Goal: Information Seeking & Learning: Learn about a topic

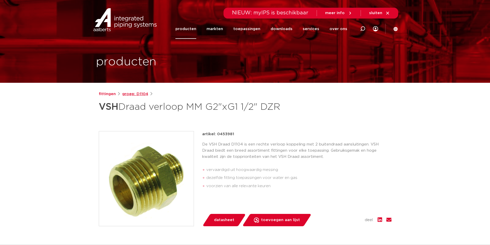
click at [139, 93] on link "groep: D1104" at bounding box center [135, 94] width 26 height 6
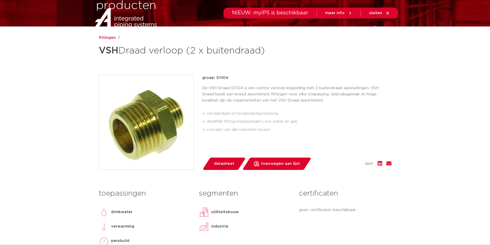
scroll to position [5, 0]
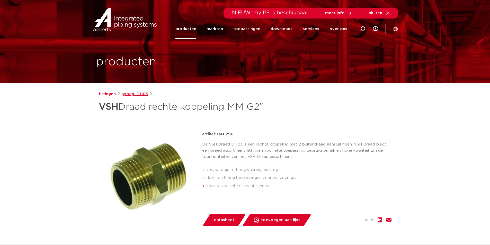
click at [139, 95] on link "groep: D1103" at bounding box center [135, 94] width 26 height 6
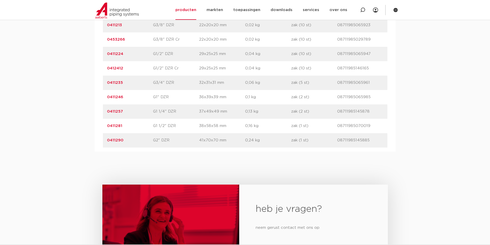
scroll to position [257, 0]
